Goal: Information Seeking & Learning: Check status

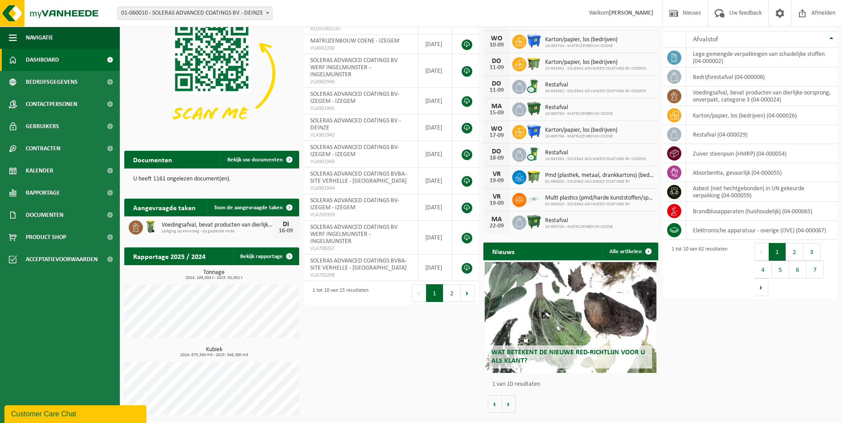
scroll to position [64, 0]
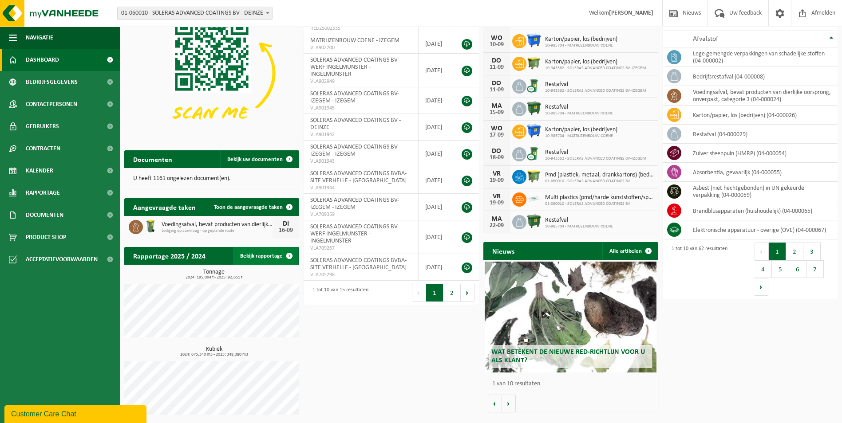
click at [266, 253] on link "Bekijk rapportage" at bounding box center [265, 256] width 65 height 18
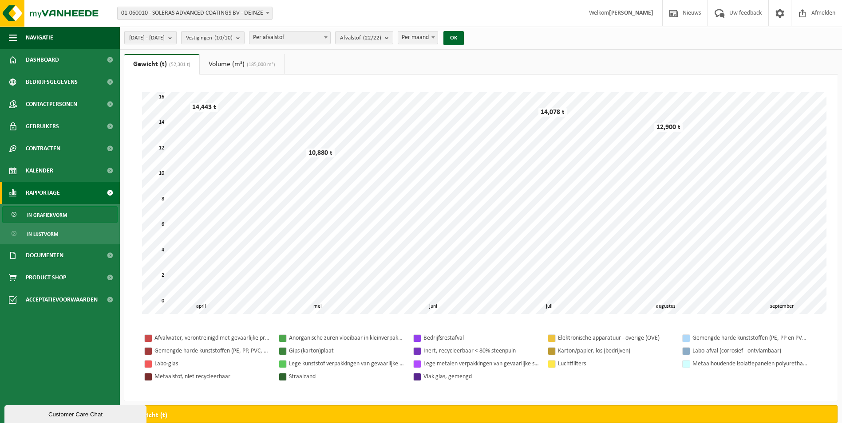
click at [176, 38] on b "submit" at bounding box center [172, 37] width 8 height 12
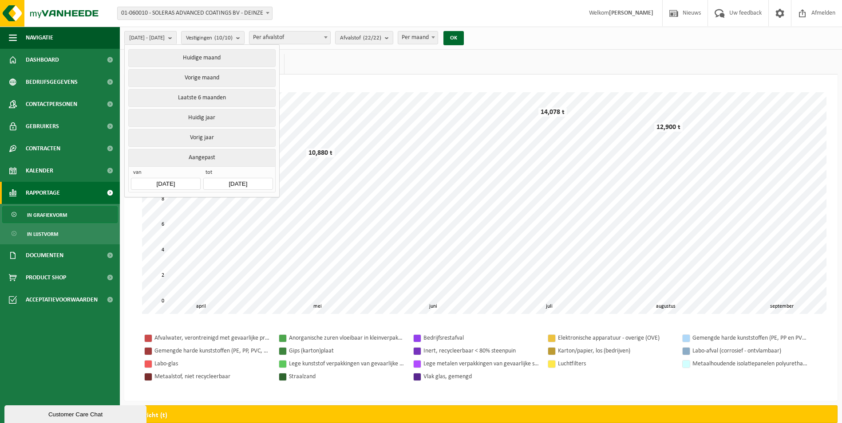
click at [161, 180] on input "[DATE]" at bounding box center [165, 184] width 69 height 12
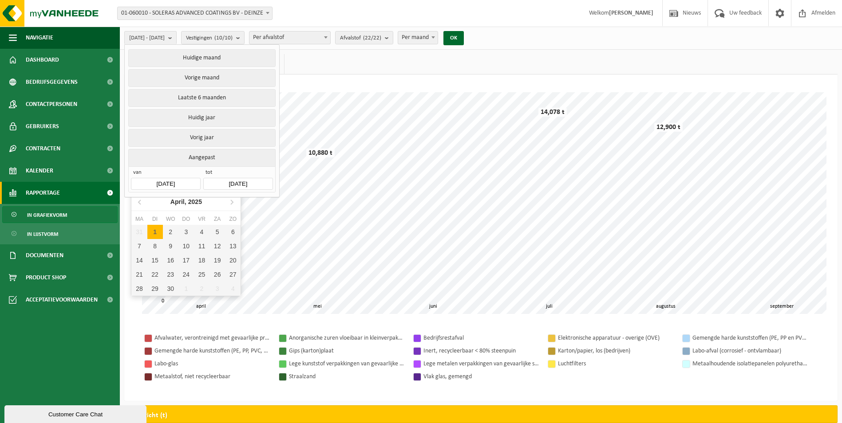
click at [161, 178] on input "[DATE]" at bounding box center [165, 184] width 69 height 12
click at [162, 180] on input "[DATE]" at bounding box center [165, 184] width 69 height 12
click at [141, 201] on icon at bounding box center [140, 202] width 14 height 14
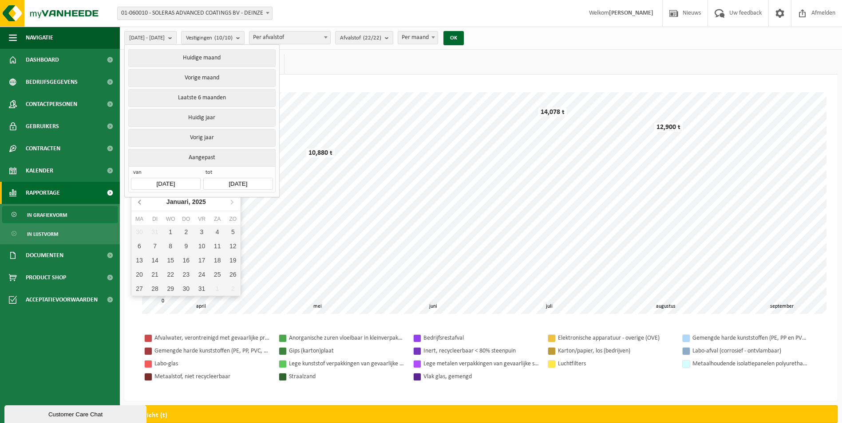
click at [141, 201] on icon at bounding box center [140, 202] width 14 height 14
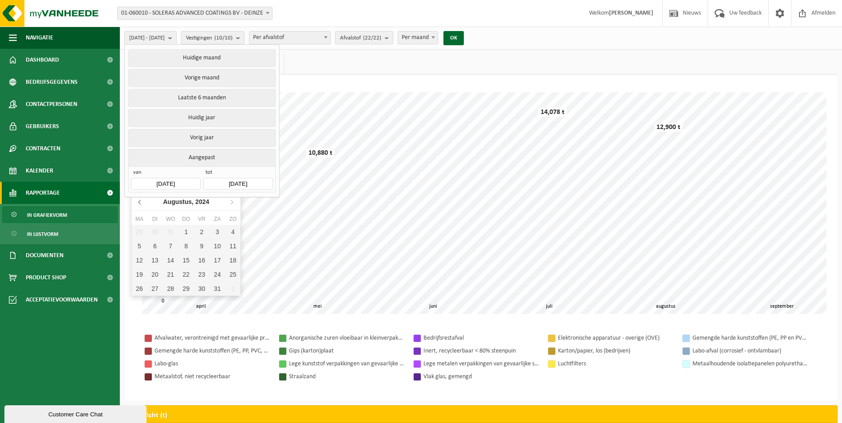
click at [141, 201] on icon at bounding box center [140, 202] width 14 height 14
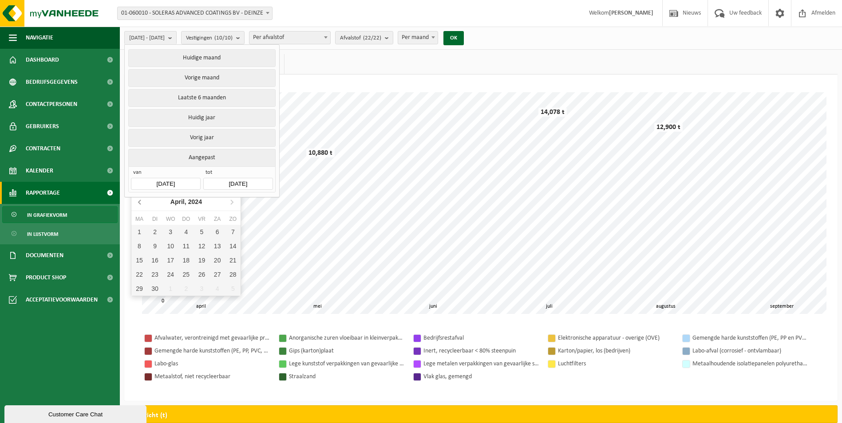
click at [141, 201] on icon at bounding box center [140, 202] width 14 height 14
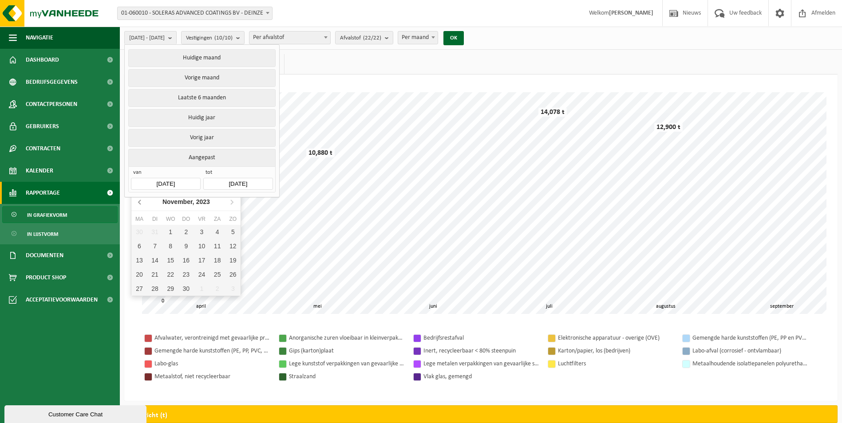
click at [141, 201] on icon at bounding box center [140, 202] width 14 height 14
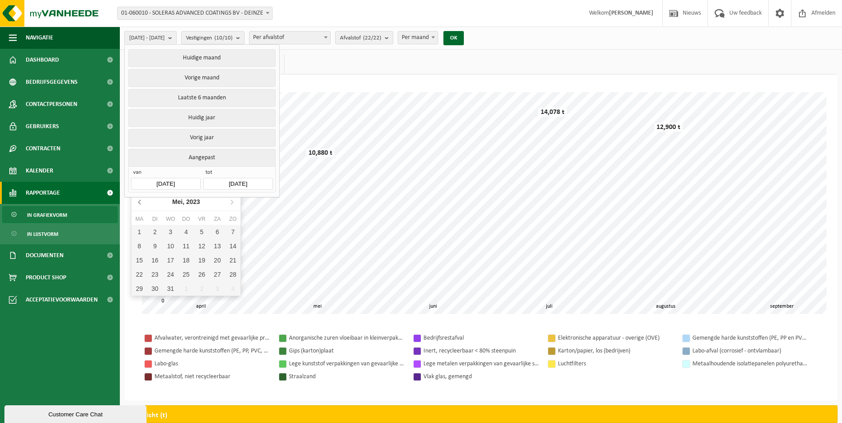
click at [141, 201] on icon at bounding box center [140, 202] width 14 height 14
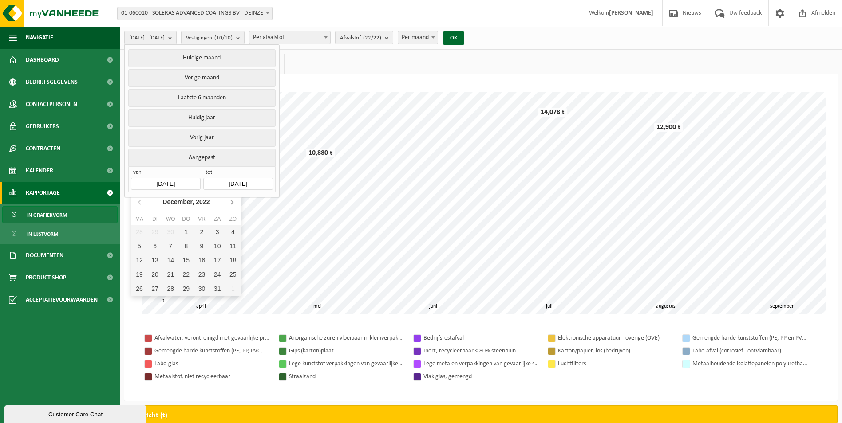
click at [232, 199] on icon at bounding box center [231, 202] width 14 height 14
click at [228, 230] on div "1" at bounding box center [233, 232] width 16 height 14
type input "[DATE]"
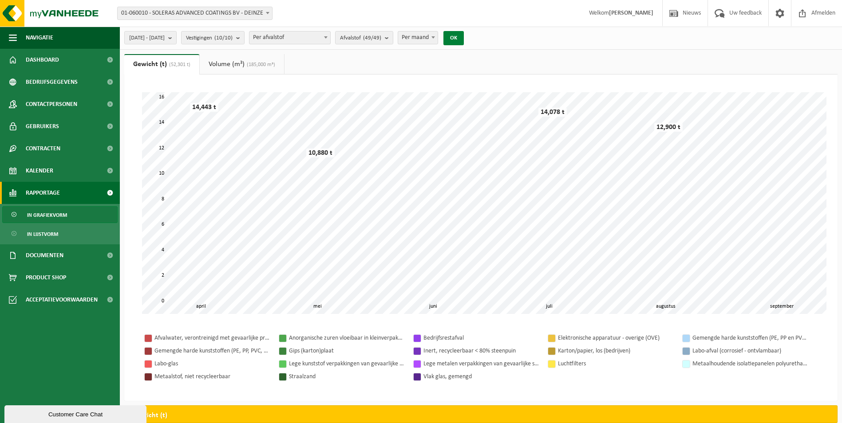
click at [464, 34] on button "OK" at bounding box center [453, 38] width 20 height 14
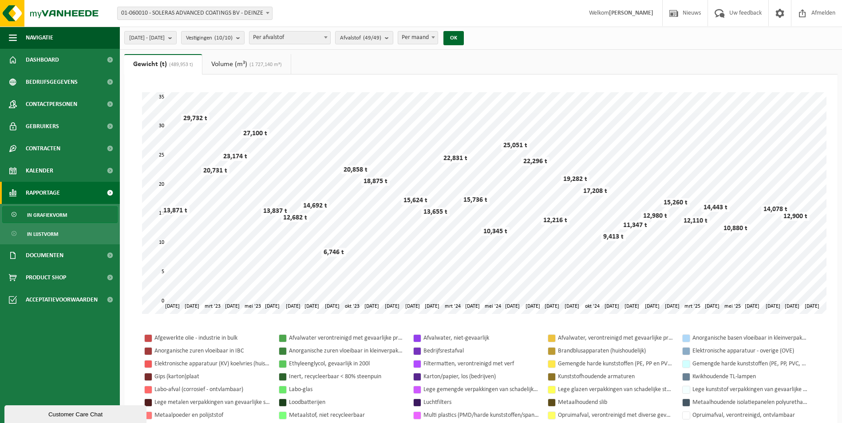
click at [437, 34] on span "Per maand" at bounding box center [417, 37] width 39 height 12
select select "3"
click at [464, 40] on button "OK" at bounding box center [453, 38] width 20 height 14
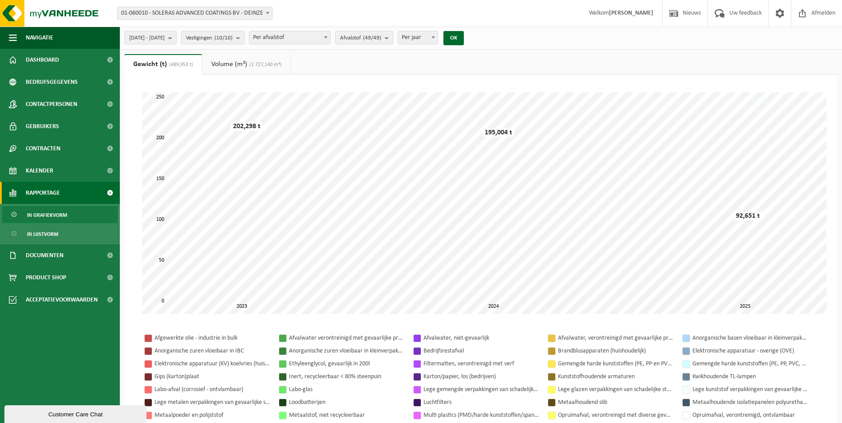
click at [223, 69] on link "Volume (m³) (1 727,140 m³)" at bounding box center [246, 64] width 88 height 20
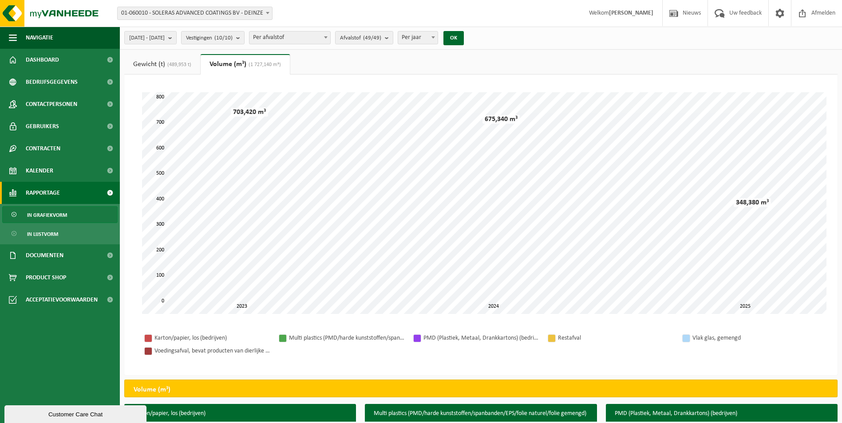
click at [166, 65] on link "Gewicht (t) (489,953 t)" at bounding box center [162, 64] width 76 height 20
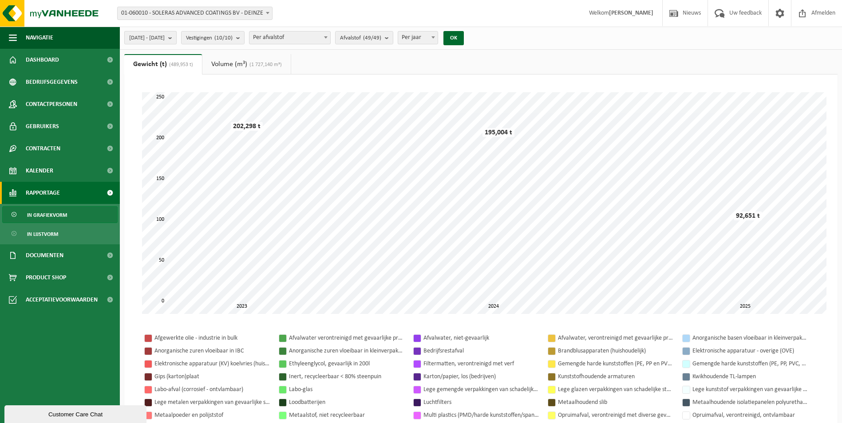
click at [177, 36] on button "[DATE] - [DATE]" at bounding box center [150, 37] width 52 height 13
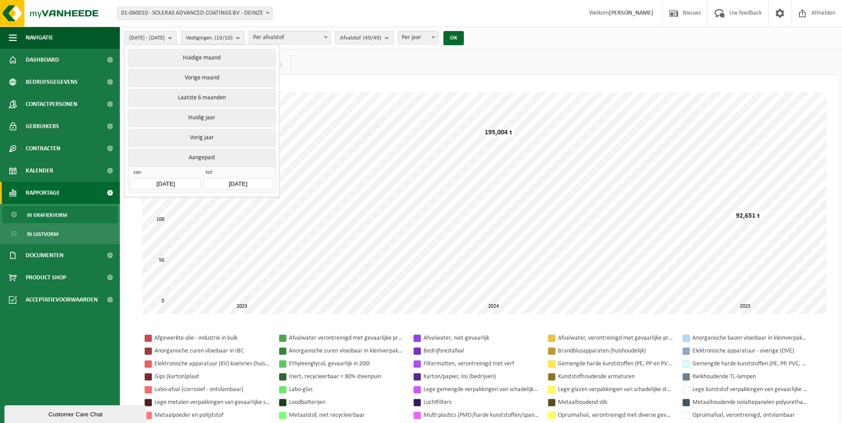
click at [166, 178] on input "[DATE]" at bounding box center [165, 184] width 69 height 12
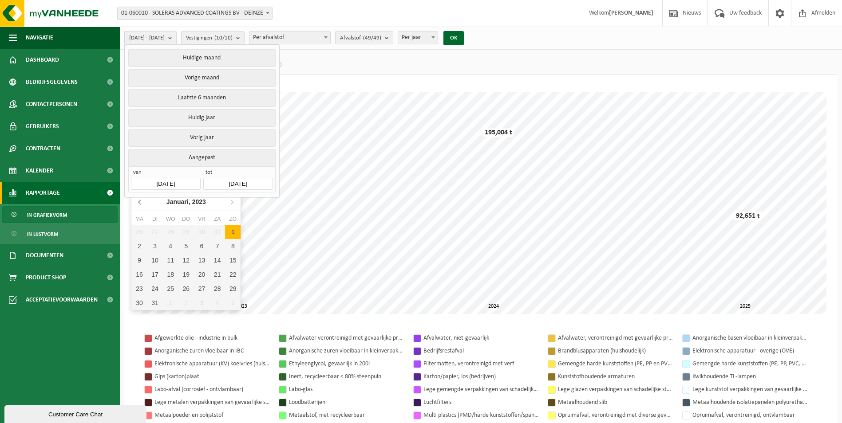
click at [141, 201] on icon at bounding box center [140, 202] width 14 height 14
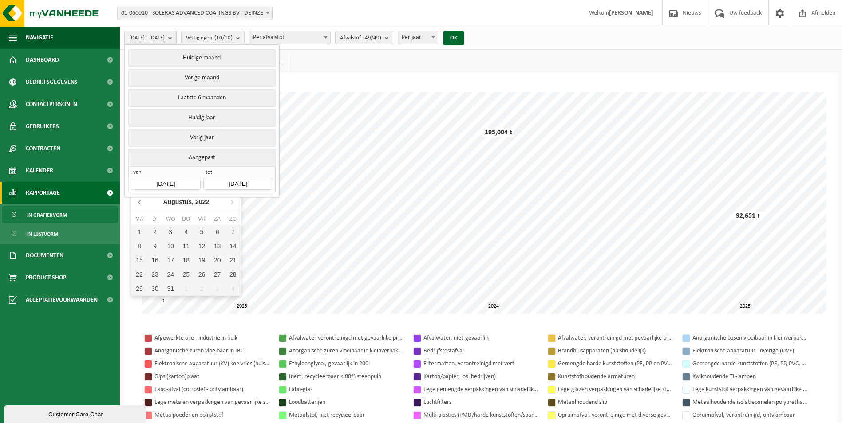
click at [141, 201] on icon at bounding box center [140, 202] width 14 height 14
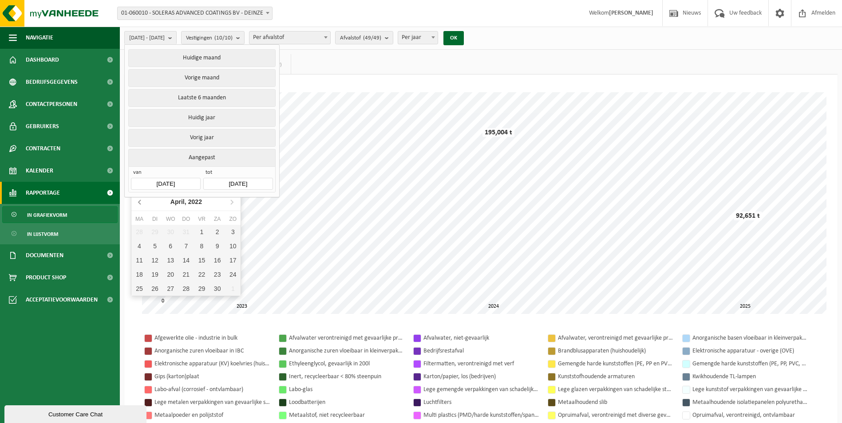
click at [141, 201] on icon at bounding box center [140, 202] width 14 height 14
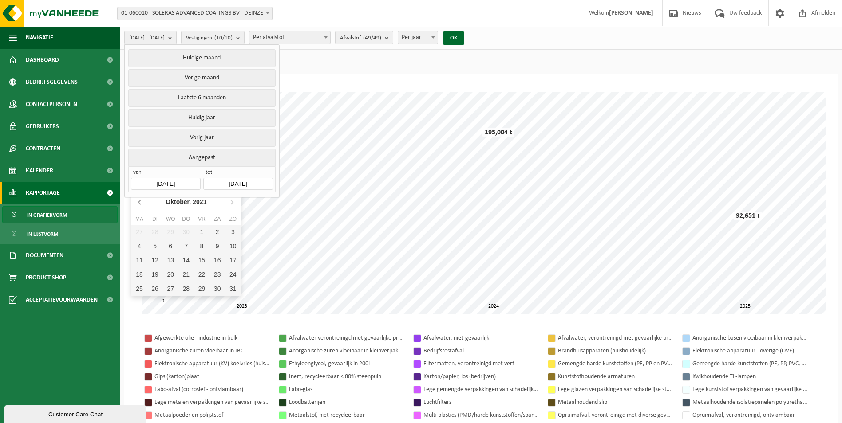
click at [141, 201] on icon at bounding box center [140, 202] width 14 height 14
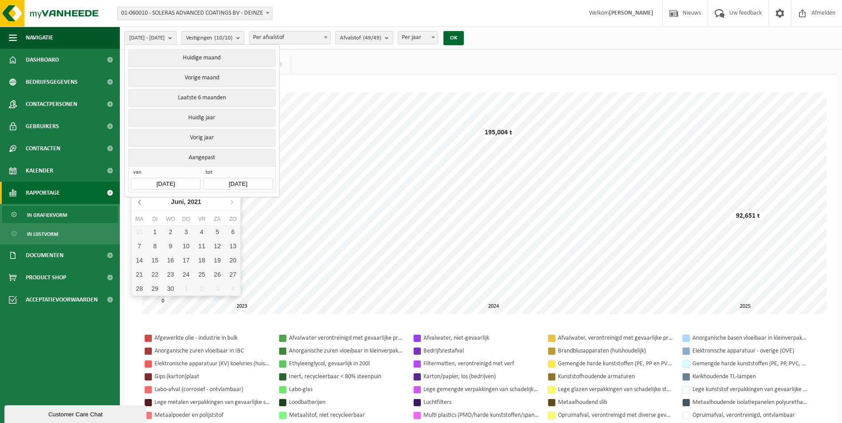
click at [141, 201] on icon at bounding box center [140, 202] width 14 height 14
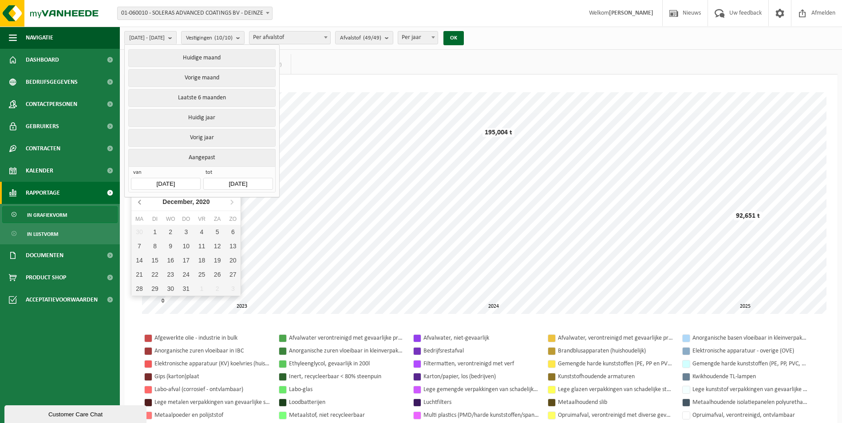
click at [141, 201] on icon at bounding box center [140, 202] width 14 height 14
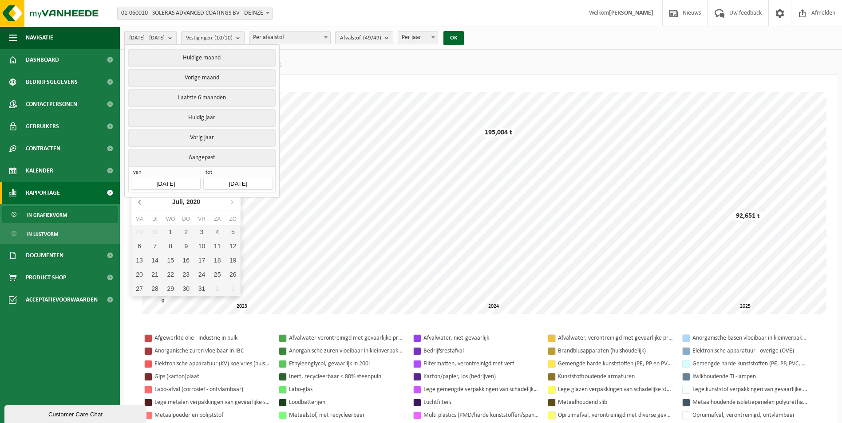
click at [141, 201] on icon at bounding box center [140, 202] width 14 height 14
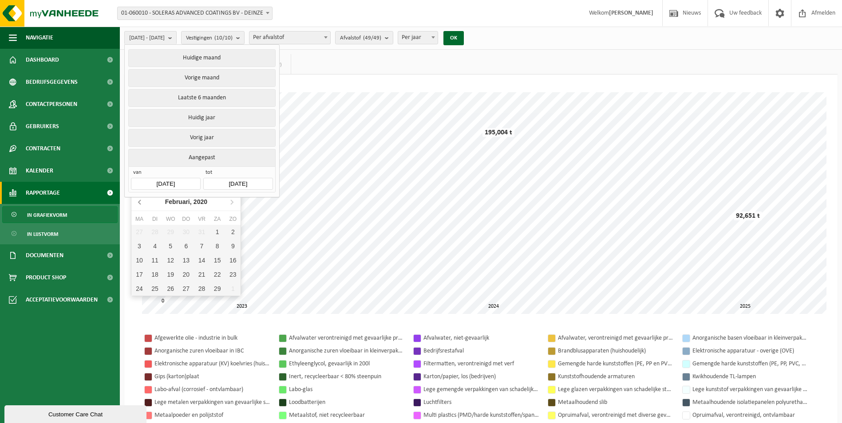
click at [141, 201] on icon at bounding box center [140, 202] width 14 height 14
click at [228, 201] on icon at bounding box center [231, 202] width 14 height 14
click at [167, 229] on div "1" at bounding box center [171, 232] width 16 height 14
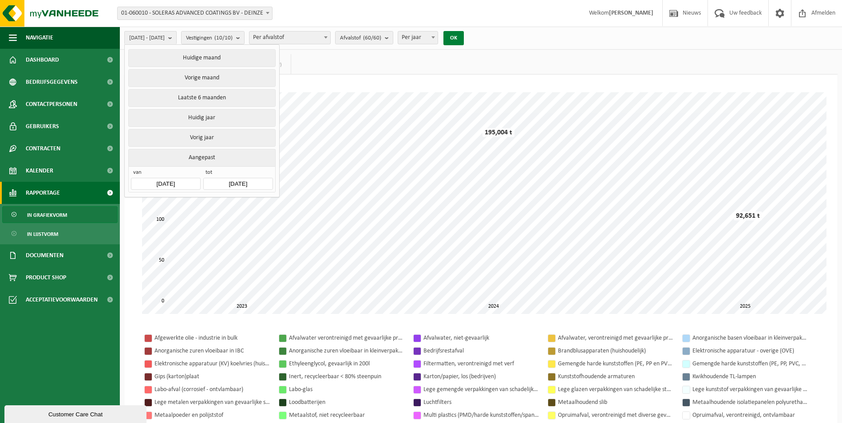
click at [464, 34] on button "OK" at bounding box center [453, 38] width 20 height 14
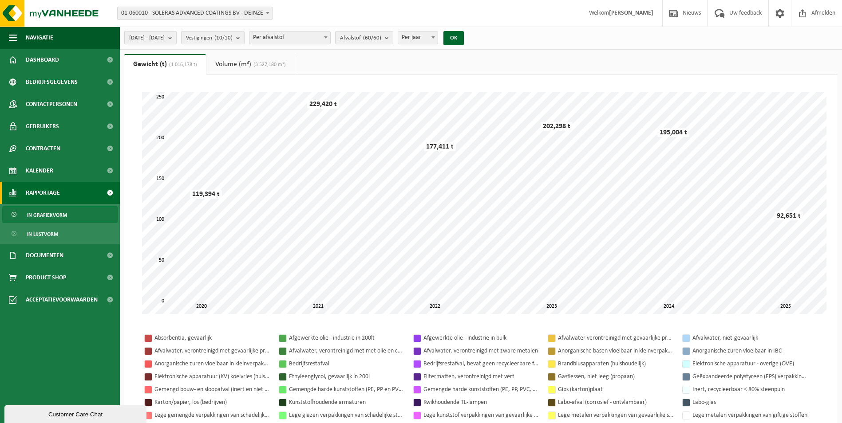
click at [145, 38] on span "[DATE] - [DATE]" at bounding box center [146, 37] width 35 height 13
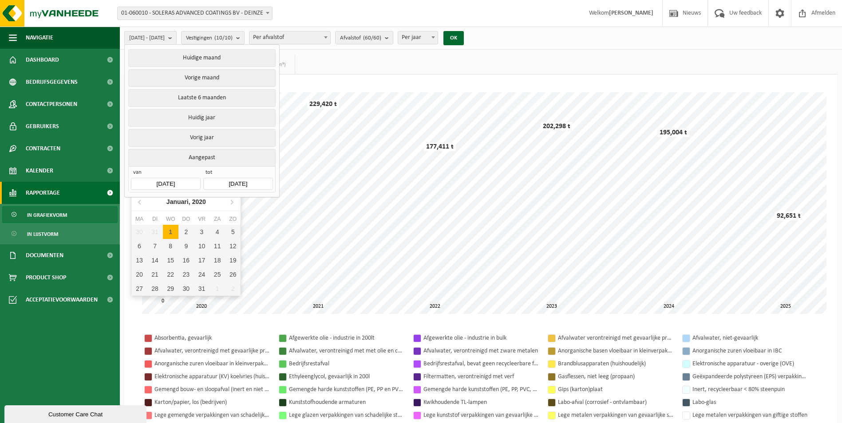
click at [154, 180] on input "[DATE]" at bounding box center [165, 184] width 69 height 12
click at [139, 201] on icon at bounding box center [140, 202] width 14 height 14
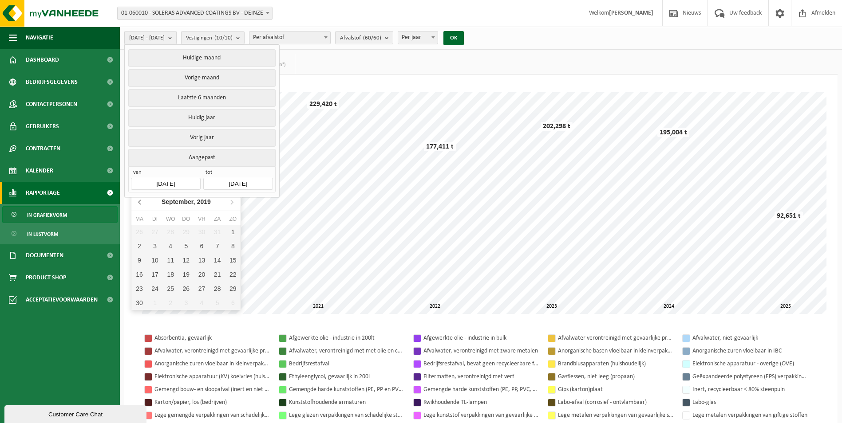
click at [139, 201] on icon at bounding box center [140, 202] width 14 height 14
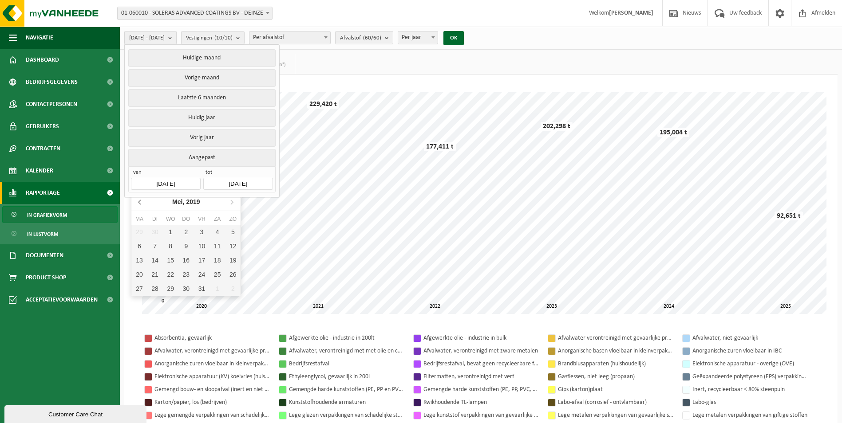
click at [139, 201] on icon at bounding box center [140, 202] width 14 height 14
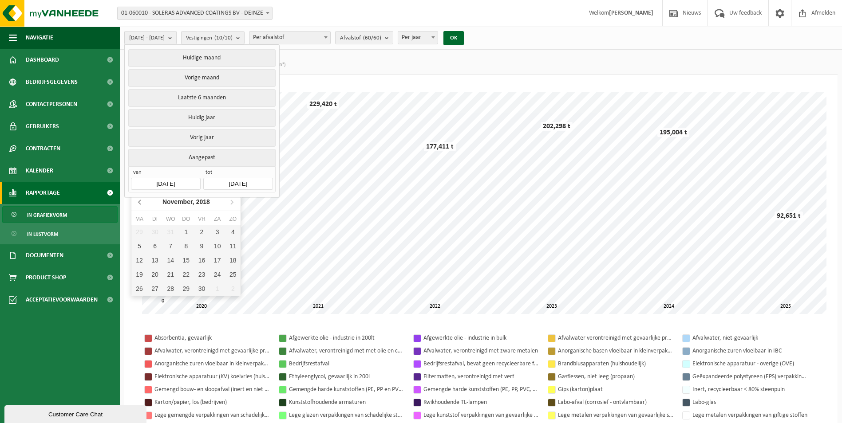
click at [139, 201] on icon at bounding box center [140, 202] width 14 height 14
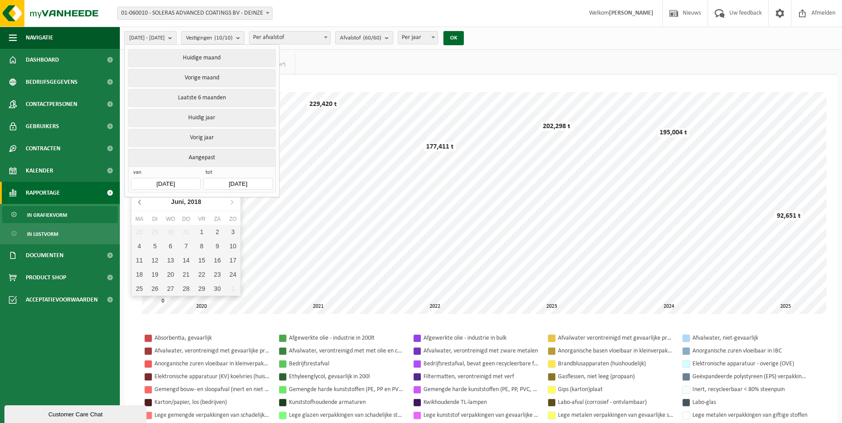
click at [139, 201] on icon at bounding box center [140, 202] width 14 height 14
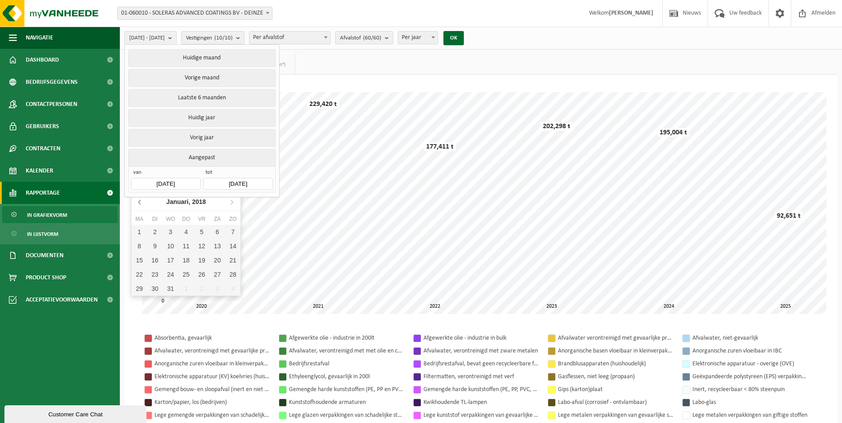
click at [139, 201] on icon at bounding box center [140, 202] width 14 height 14
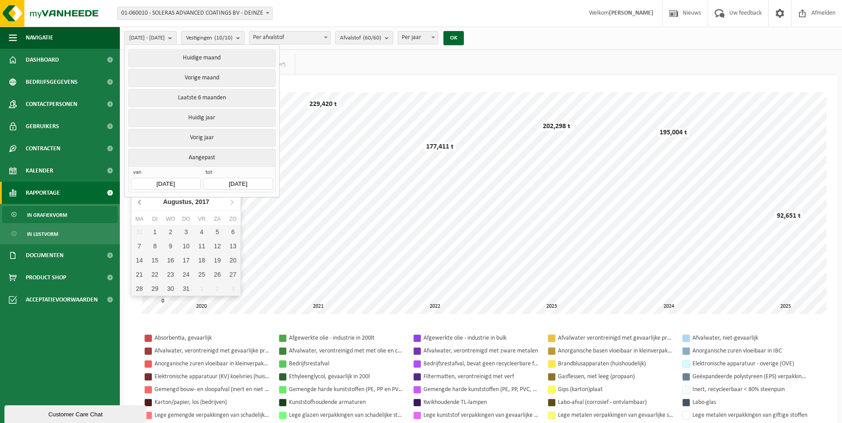
click at [139, 201] on icon at bounding box center [140, 202] width 14 height 14
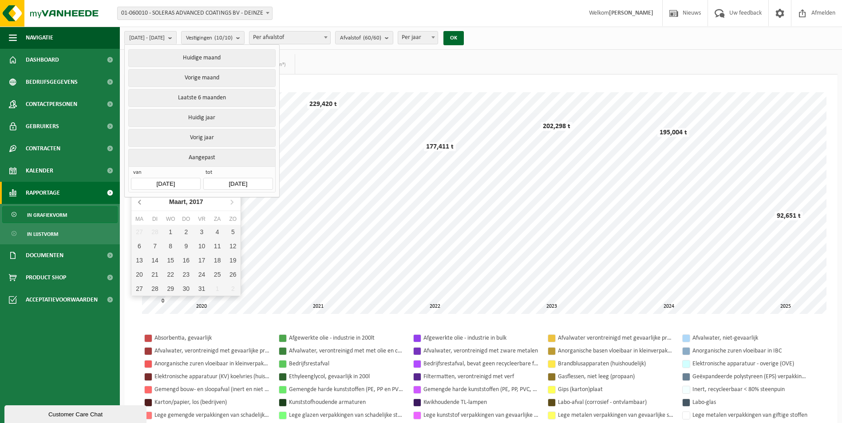
click at [139, 201] on icon at bounding box center [140, 202] width 14 height 14
click at [232, 230] on div "1" at bounding box center [233, 232] width 16 height 14
type input "[DATE]"
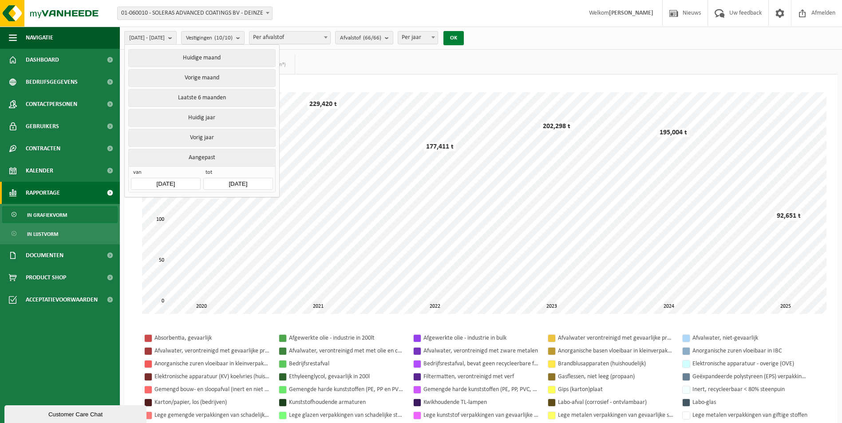
click at [464, 35] on button "OK" at bounding box center [453, 38] width 20 height 14
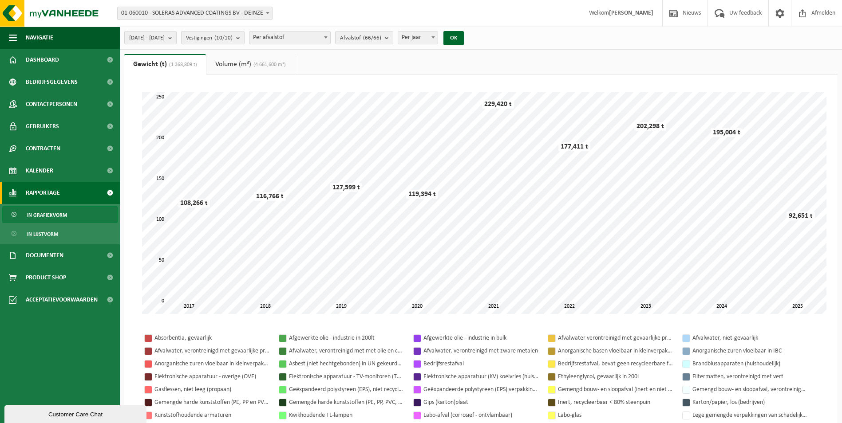
click at [237, 66] on link "Volume (m³) (4 661,600 m³)" at bounding box center [250, 64] width 88 height 20
